Goal: Task Accomplishment & Management: Manage account settings

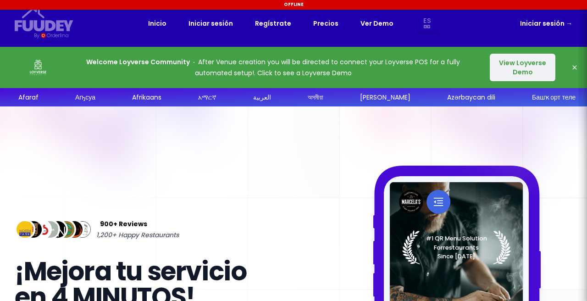
select select "es"
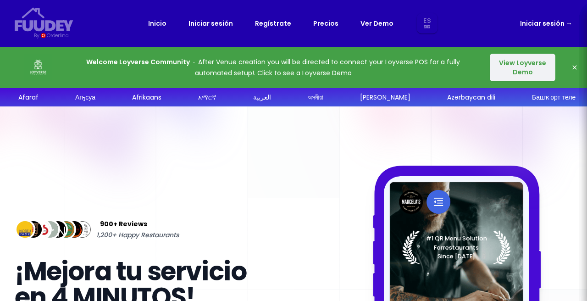
click at [532, 23] on link "Iniciar sesión →" at bounding box center [546, 23] width 52 height 11
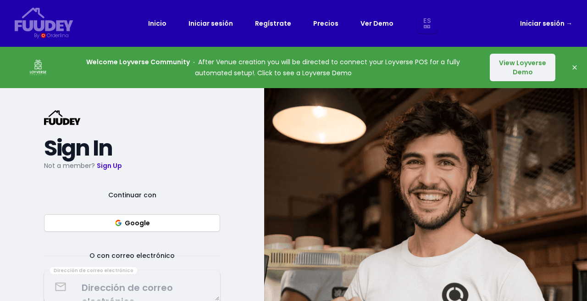
select select "es"
click at [567, 24] on link "Iniciar sesión →" at bounding box center [546, 23] width 52 height 11
select select "es"
click at [130, 225] on button "Google" at bounding box center [132, 222] width 176 height 17
select select "es"
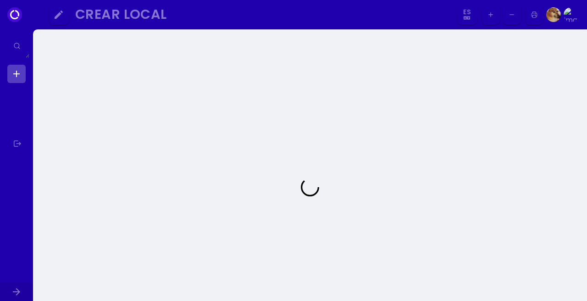
select select "es"
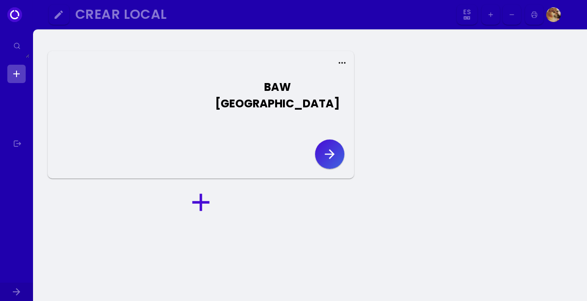
select select "es"
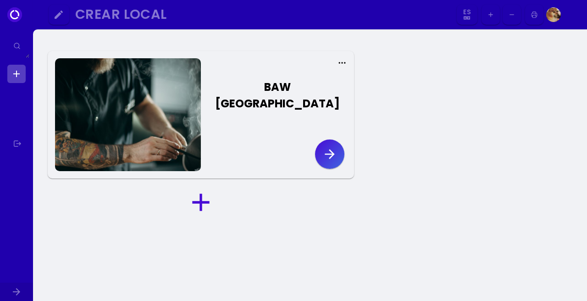
click at [263, 89] on div "BAW [GEOGRAPHIC_DATA]" at bounding box center [277, 95] width 130 height 33
click at [344, 64] on icon at bounding box center [342, 62] width 9 height 9
select select "es"
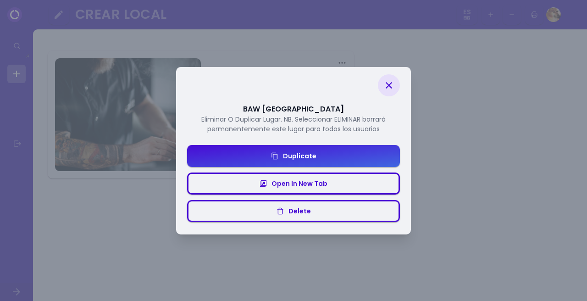
click at [394, 86] on icon at bounding box center [388, 85] width 11 height 11
select select "es"
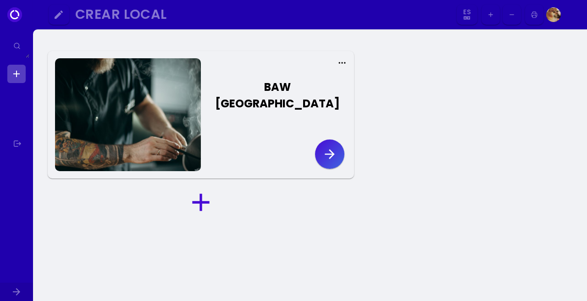
click at [331, 147] on icon "button" at bounding box center [329, 154] width 15 height 15
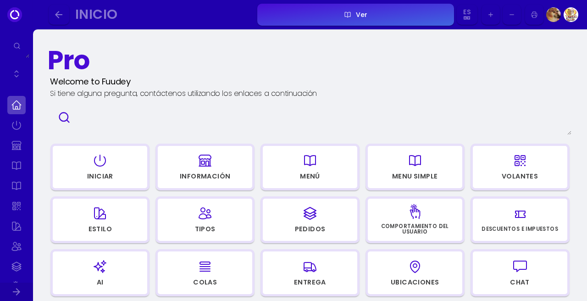
click at [114, 173] on div "Iniciar" at bounding box center [100, 178] width 94 height 12
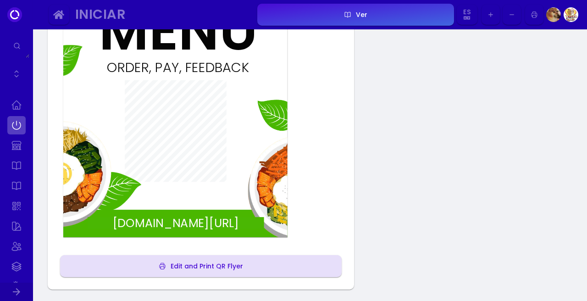
scroll to position [275, 0]
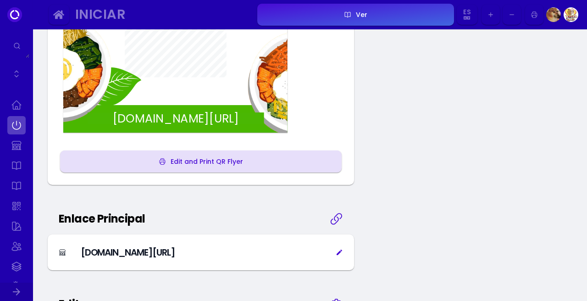
click at [203, 158] on div "Edit and Print QR Flyer" at bounding box center [204, 161] width 77 height 6
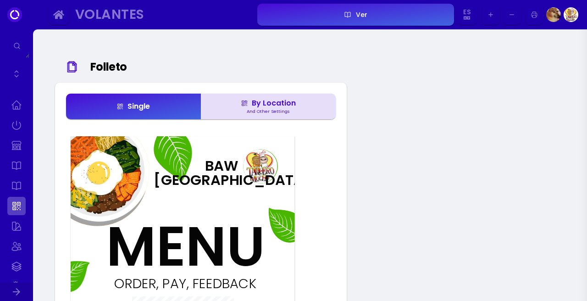
click at [196, 219] on div "MENU" at bounding box center [162, 246] width 113 height 55
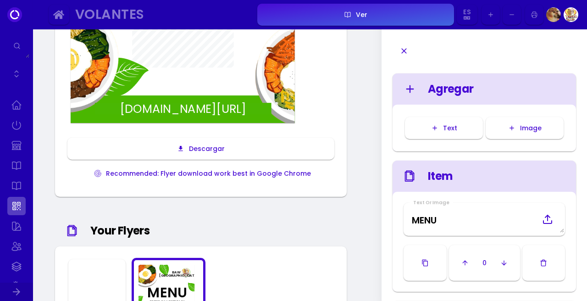
click at [371, 152] on div "Folleto Single By Location And Other Settings MENU [DOMAIN_NAME][URL] ORDER, PA…" at bounding box center [310, 281] width 554 height 1165
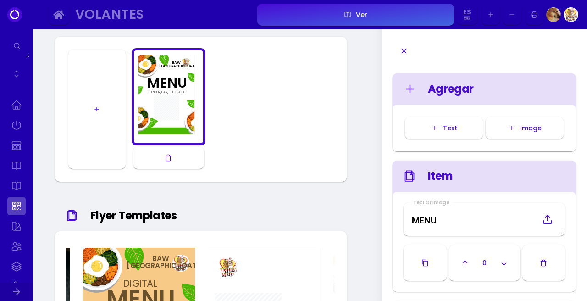
scroll to position [385, 0]
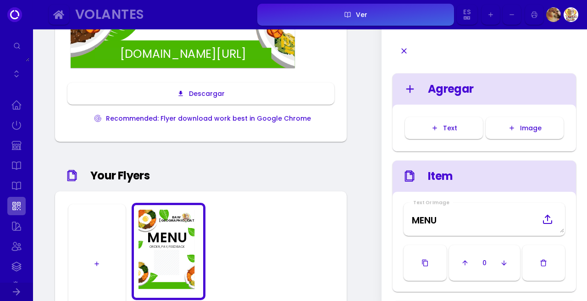
drag, startPoint x: 26, startPoint y: 55, endPoint x: 41, endPoint y: 64, distance: 17.6
click at [61, 17] on icon "button" at bounding box center [58, 15] width 11 height 9
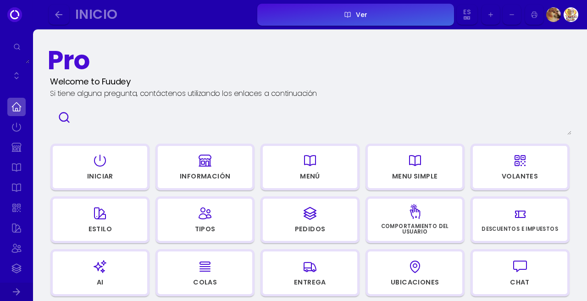
click at [219, 174] on div "Información" at bounding box center [205, 176] width 50 height 6
select select "[GEOGRAPHIC_DATA]"
select select "MXN"
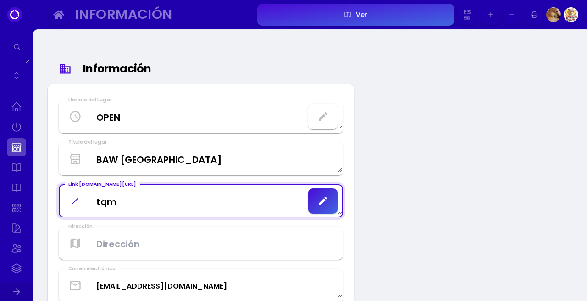
click at [146, 204] on fuudey\ "tqm" at bounding box center [201, 201] width 283 height 27
type fuudey\ "tqm"
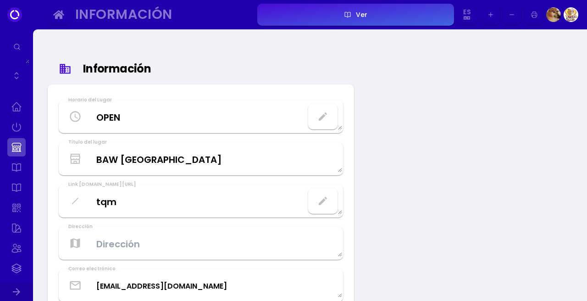
click at [315, 198] on div "button" at bounding box center [323, 200] width 17 height 11
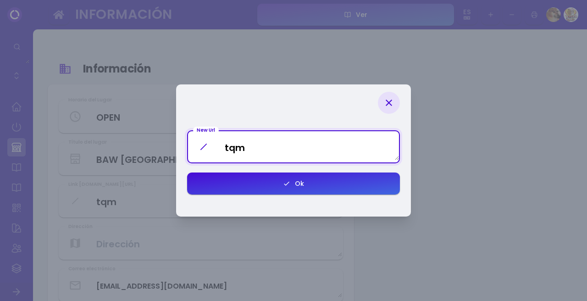
drag, startPoint x: 274, startPoint y: 156, endPoint x: 242, endPoint y: 163, distance: 32.8
click at [243, 163] on div "New Url tqm" at bounding box center [293, 146] width 213 height 33
type Url "baw"
click at [318, 181] on button "Ok" at bounding box center [293, 183] width 213 height 22
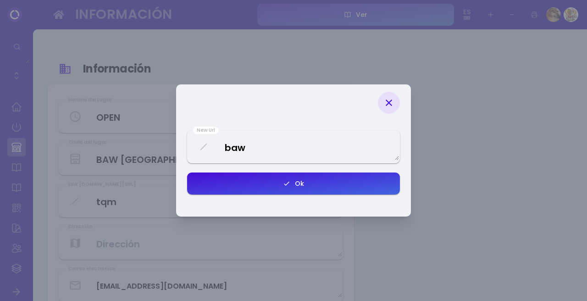
type fuudey\ "baw"
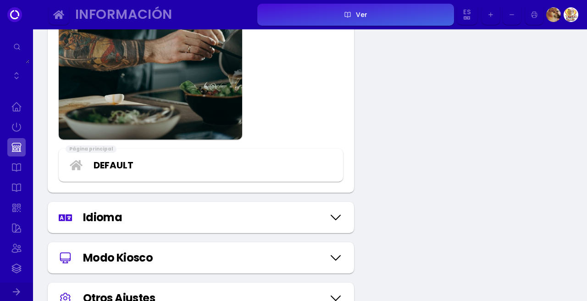
scroll to position [1156, 0]
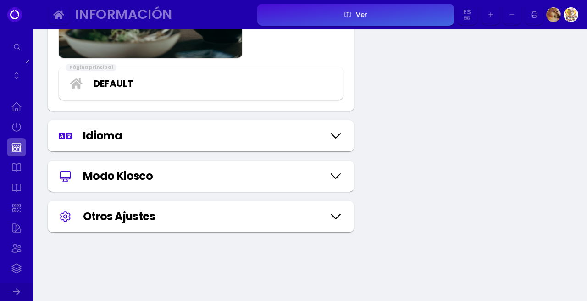
click at [330, 172] on icon at bounding box center [335, 176] width 15 height 46
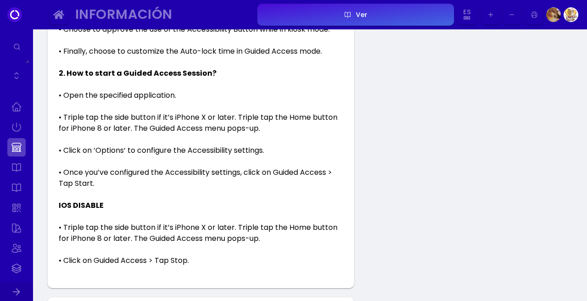
scroll to position [2092, 0]
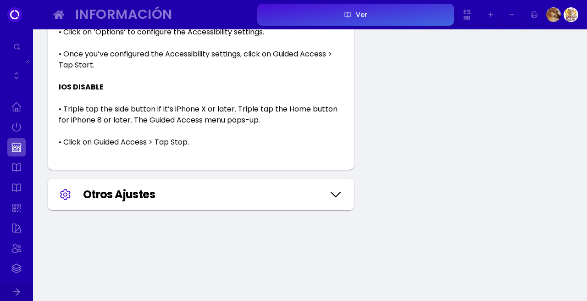
click at [333, 194] on icon at bounding box center [335, 194] width 9 height 5
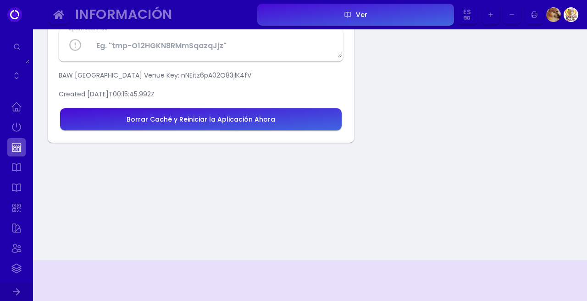
scroll to position [2422, 0]
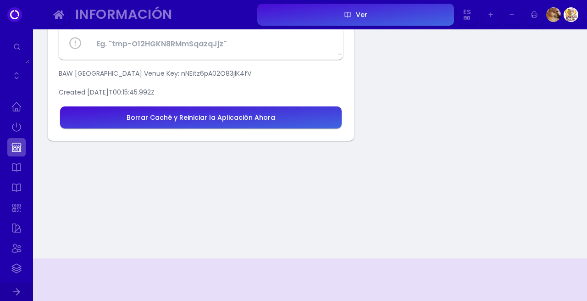
click at [247, 114] on div "Borrar Caché y Reiniciar la Aplicación Ahora" at bounding box center [201, 117] width 149 height 6
